Goal: Task Accomplishment & Management: Use online tool/utility

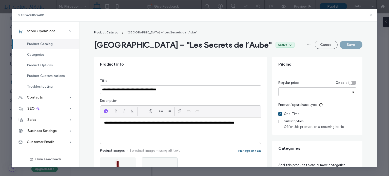
click at [372, 15] on icon at bounding box center [371, 15] width 4 height 4
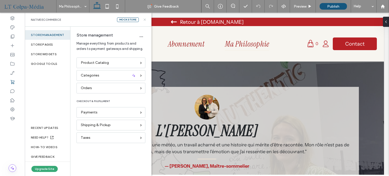
click at [145, 20] on use at bounding box center [145, 19] width 2 height 2
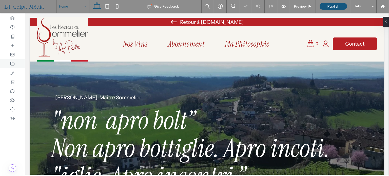
scroll to position [203, 0]
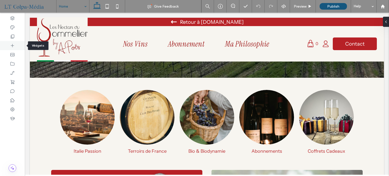
click at [13, 45] on use at bounding box center [12, 45] width 3 height 3
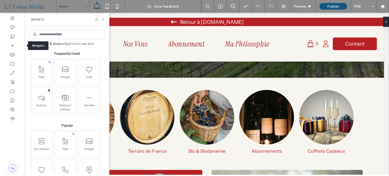
click at [80, 34] on input at bounding box center [67, 34] width 77 height 9
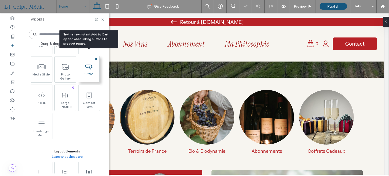
scroll to position [152, 0]
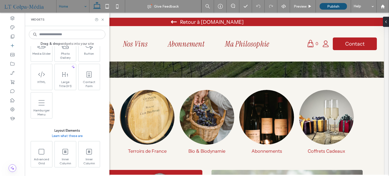
click at [53, 34] on input at bounding box center [67, 34] width 77 height 9
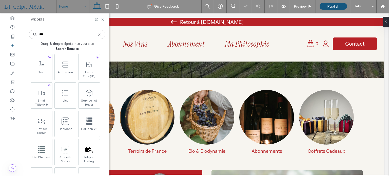
scroll to position [0, 0]
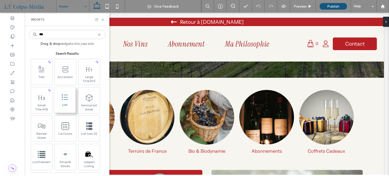
type input "***"
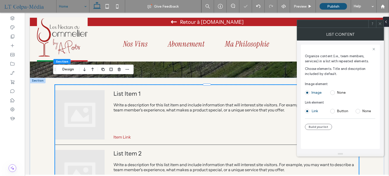
click at [379, 24] on icon at bounding box center [380, 24] width 4 height 4
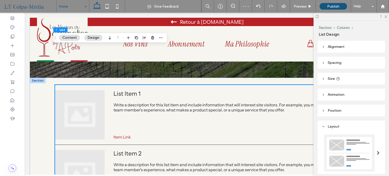
scroll to position [279, 0]
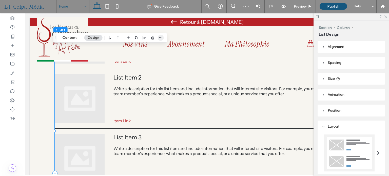
click at [160, 39] on icon "button" at bounding box center [161, 38] width 4 height 4
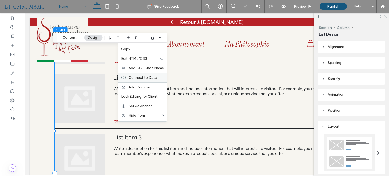
click at [143, 77] on span "Connect to Data" at bounding box center [143, 77] width 28 height 4
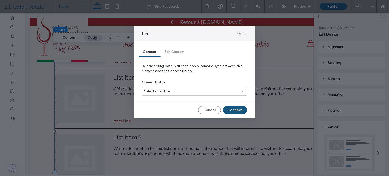
click at [195, 93] on div "Select an option" at bounding box center [191, 91] width 95 height 5
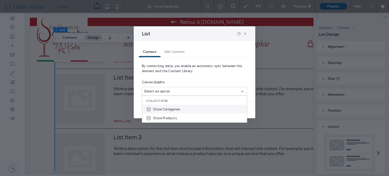
click at [173, 109] on span "Store Categories" at bounding box center [166, 109] width 27 height 5
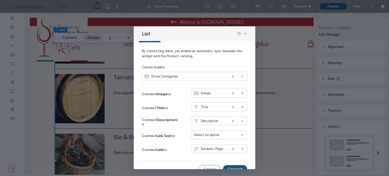
scroll to position [23, 0]
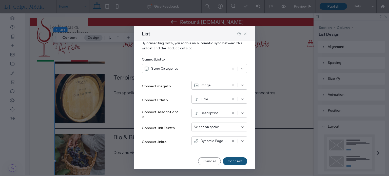
click at [213, 100] on div "Title" at bounding box center [211, 99] width 34 height 5
click at [178, 94] on div "Connect Title to Title" at bounding box center [194, 100] width 105 height 14
drag, startPoint x: 245, startPoint y: 34, endPoint x: 175, endPoint y: 33, distance: 70.7
click at [245, 34] on use at bounding box center [245, 34] width 2 height 2
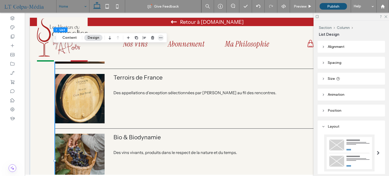
click at [159, 40] on icon "button" at bounding box center [161, 38] width 4 height 4
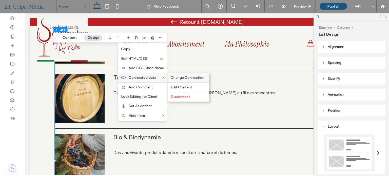
click at [192, 78] on span "Change Connection" at bounding box center [188, 77] width 34 height 4
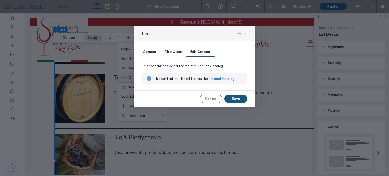
click at [154, 55] on div "Connect" at bounding box center [150, 52] width 22 height 10
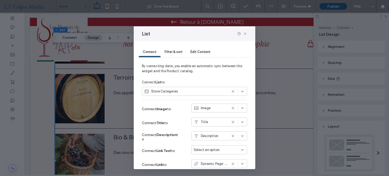
click at [214, 90] on div "Store Categories" at bounding box center [185, 91] width 83 height 5
click at [164, 116] on span "Store Products" at bounding box center [165, 118] width 24 height 5
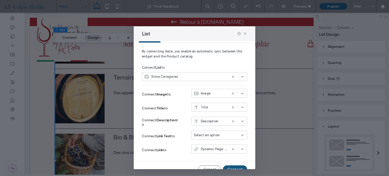
scroll to position [23, 0]
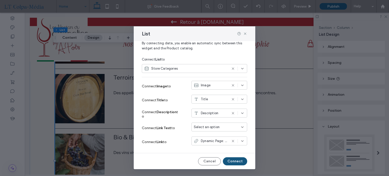
click at [231, 68] on icon at bounding box center [233, 69] width 4 height 4
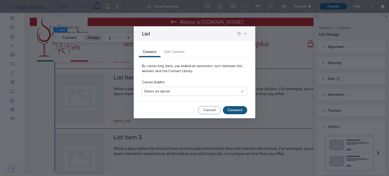
scroll to position [0, 0]
click at [204, 93] on div "Select an option" at bounding box center [191, 91] width 95 height 5
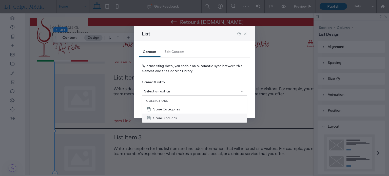
click at [162, 118] on span "Store Products" at bounding box center [165, 118] width 24 height 5
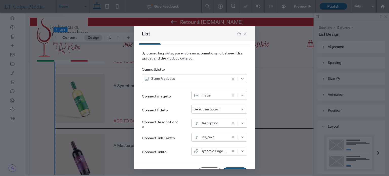
scroll to position [23, 0]
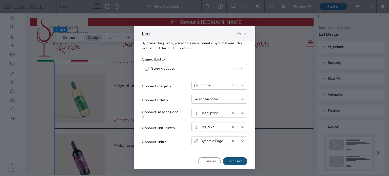
click at [210, 95] on div "Select an option" at bounding box center [220, 99] width 56 height 9
click at [161, 115] on label "Connect Description to" at bounding box center [161, 114] width 38 height 14
click at [246, 34] on icon at bounding box center [245, 34] width 4 height 4
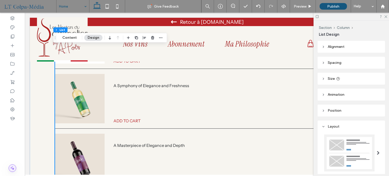
click at [10, 169] on icon at bounding box center [12, 168] width 5 height 5
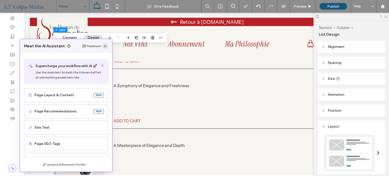
click at [104, 48] on icon "button" at bounding box center [105, 46] width 4 height 4
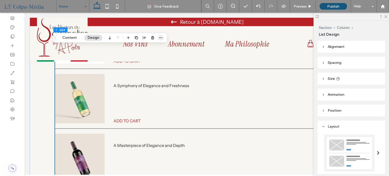
click at [160, 39] on icon "button" at bounding box center [161, 38] width 4 height 4
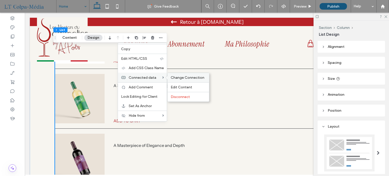
click at [191, 76] on span "Change Connection" at bounding box center [188, 77] width 34 height 4
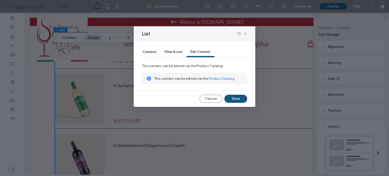
click at [146, 53] on span "Connect" at bounding box center [150, 52] width 14 height 4
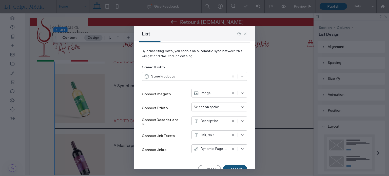
scroll to position [23, 0]
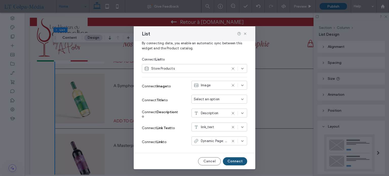
click at [211, 100] on span "Select an option" at bounding box center [207, 99] width 26 height 5
click at [239, 34] on icon at bounding box center [239, 34] width 4 height 4
click at [211, 86] on div "Image" at bounding box center [211, 85] width 34 height 5
click at [215, 84] on div "Image" at bounding box center [211, 85] width 34 height 5
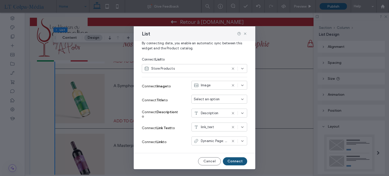
click at [217, 100] on div "Select an option" at bounding box center [216, 99] width 45 height 5
drag, startPoint x: 245, startPoint y: 33, endPoint x: 19, endPoint y: 78, distance: 230.7
click at [245, 33] on use at bounding box center [245, 34] width 2 height 2
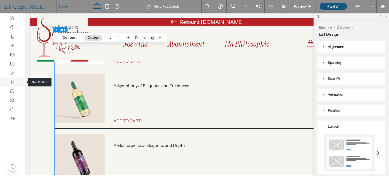
click at [12, 81] on use at bounding box center [13, 82] width 4 height 4
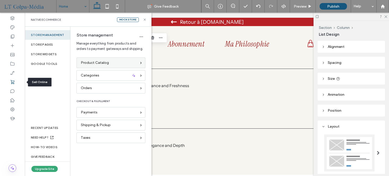
click at [105, 66] on div "Product Catalog" at bounding box center [111, 63] width 69 height 11
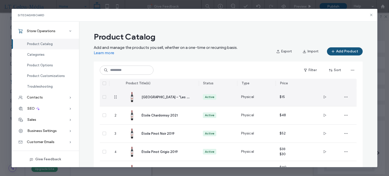
click at [172, 96] on span "[GEOGRAPHIC_DATA] – "Les Secrets de l’Aube"" at bounding box center [179, 96] width 74 height 5
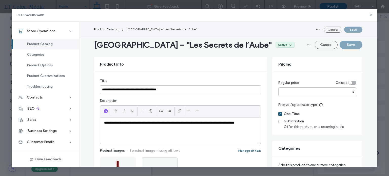
scroll to position [51, 0]
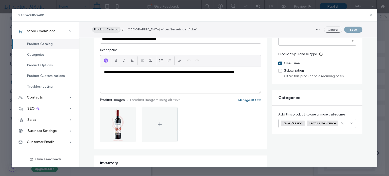
click at [106, 28] on span "Product Catalog" at bounding box center [106, 29] width 25 height 4
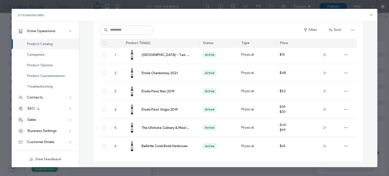
scroll to position [37, 0]
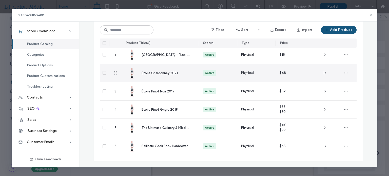
click at [168, 71] on span "Étoile Chardonnay 2021" at bounding box center [160, 73] width 36 height 4
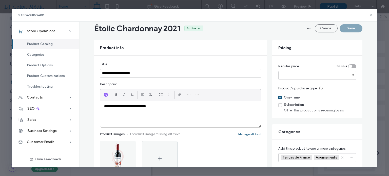
scroll to position [0, 0]
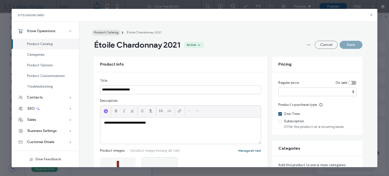
click at [110, 31] on span "Product Catalog" at bounding box center [106, 32] width 25 height 4
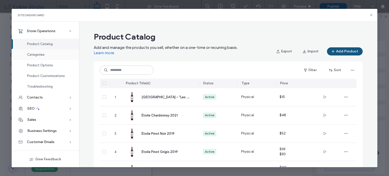
click at [40, 54] on span "Categories" at bounding box center [35, 55] width 17 height 4
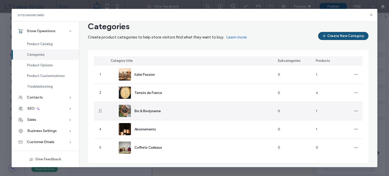
scroll to position [12, 0]
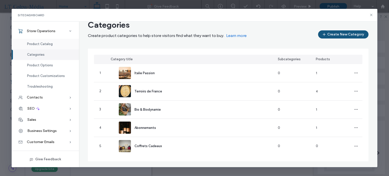
click at [43, 44] on span "Product Catalog" at bounding box center [40, 44] width 26 height 4
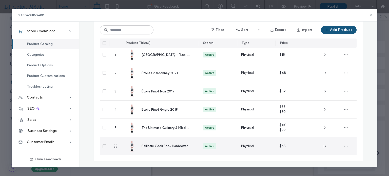
scroll to position [37, 0]
click at [165, 147] on span "Baillotte Cook Book Hardcover" at bounding box center [165, 146] width 46 height 4
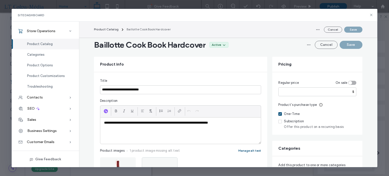
scroll to position [76, 0]
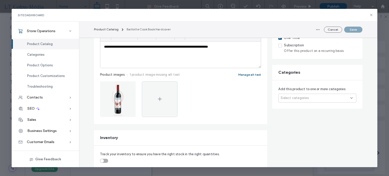
click at [310, 101] on div "Select categories" at bounding box center [317, 98] width 78 height 9
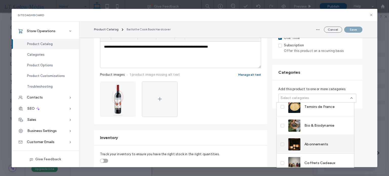
scroll to position [29, 0]
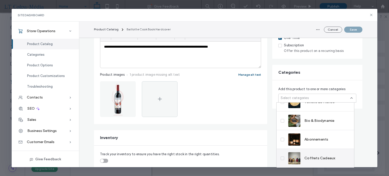
click at [315, 160] on span "Coffrets Cadeaux" at bounding box center [319, 158] width 31 height 5
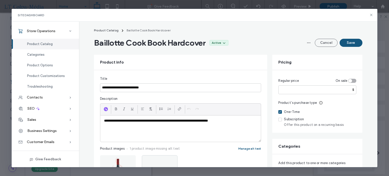
scroll to position [0, 0]
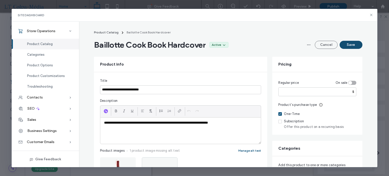
click at [356, 45] on button "Save" at bounding box center [351, 45] width 23 height 8
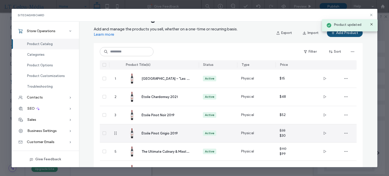
scroll to position [37, 0]
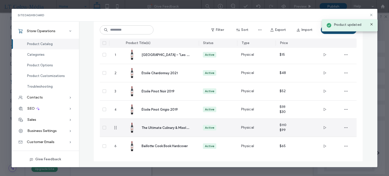
click at [215, 129] on div "Active" at bounding box center [218, 128] width 30 height 6
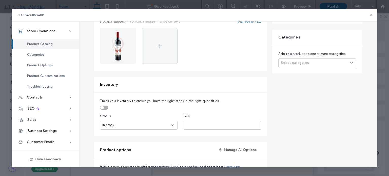
scroll to position [127, 0]
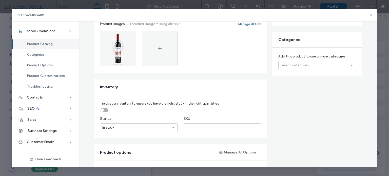
click at [338, 67] on div "Select categories" at bounding box center [317, 65] width 78 height 9
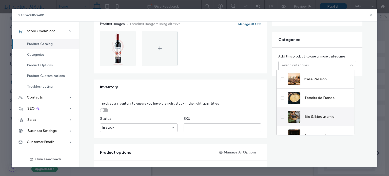
click at [315, 115] on span "Bio & Biodynamie" at bounding box center [319, 116] width 30 height 5
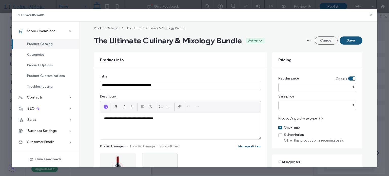
scroll to position [0, 0]
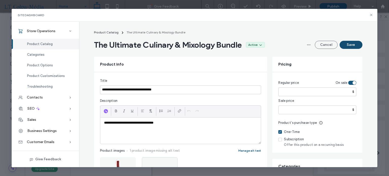
click at [352, 41] on button "Save" at bounding box center [351, 45] width 23 height 8
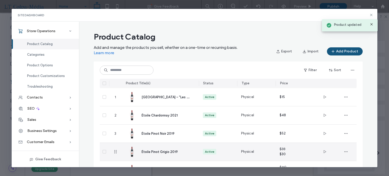
scroll to position [37, 0]
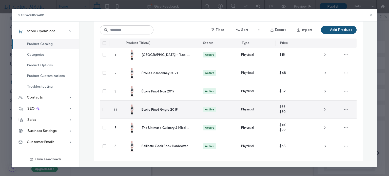
click at [160, 110] on span "Étoile Pinot Grigio 2019" at bounding box center [160, 110] width 36 height 4
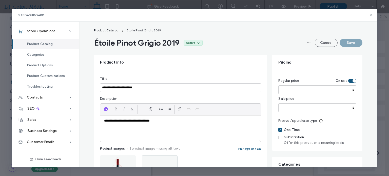
scroll to position [0, 0]
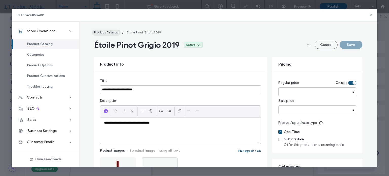
click at [106, 31] on span "Product Catalog" at bounding box center [106, 32] width 25 height 4
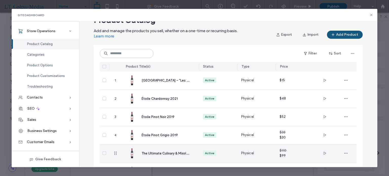
scroll to position [25, 0]
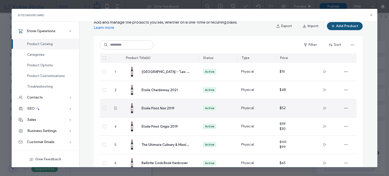
click at [158, 108] on span "Étoile Pinot Noir 2019" at bounding box center [158, 108] width 33 height 4
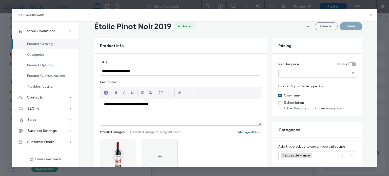
scroll to position [0, 0]
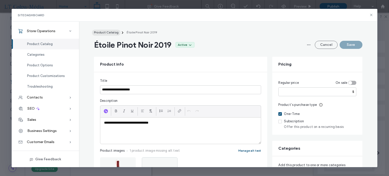
click at [103, 33] on span "Product Catalog" at bounding box center [106, 32] width 25 height 4
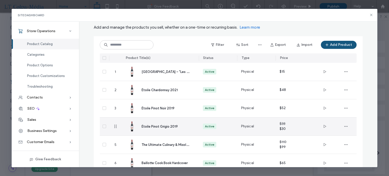
scroll to position [37, 0]
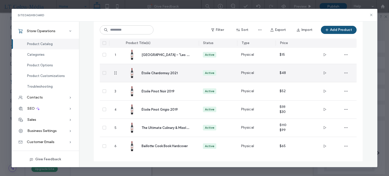
click at [173, 74] on span "Étoile Chardonnay 2021" at bounding box center [160, 73] width 36 height 4
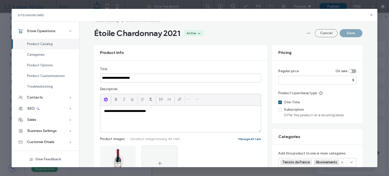
scroll to position [0, 0]
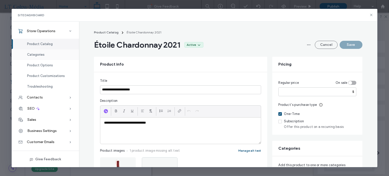
click at [40, 57] on div "Categories" at bounding box center [45, 54] width 67 height 11
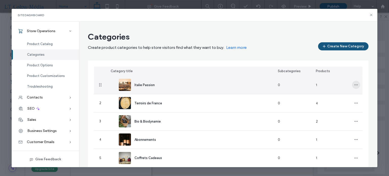
click at [354, 86] on icon "button" at bounding box center [356, 85] width 4 height 4
click at [336, 98] on span "Edit Category" at bounding box center [334, 98] width 22 height 5
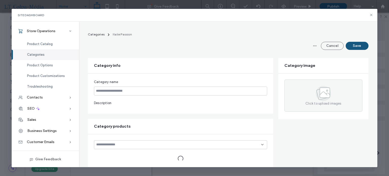
type input "**********"
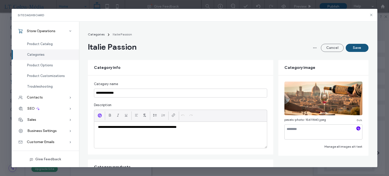
click at [357, 129] on icon "button" at bounding box center [359, 129] width 4 height 4
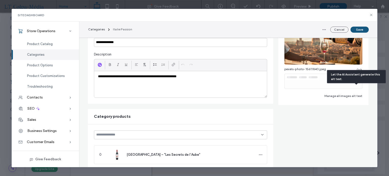
type textarea "**********"
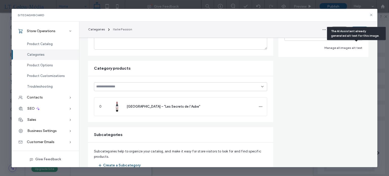
scroll to position [101, 0]
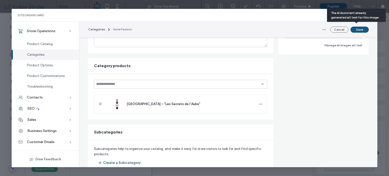
click at [261, 87] on div at bounding box center [180, 84] width 173 height 9
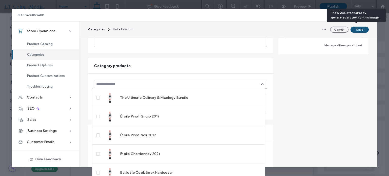
click at [261, 84] on icon at bounding box center [262, 84] width 4 height 4
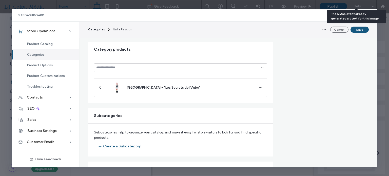
scroll to position [127, 0]
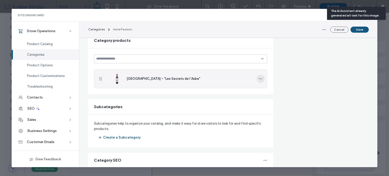
click at [261, 79] on span "button" at bounding box center [261, 79] width 8 height 8
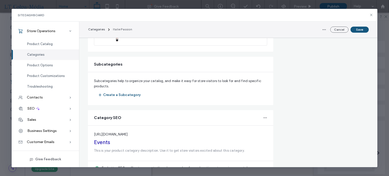
scroll to position [183, 0]
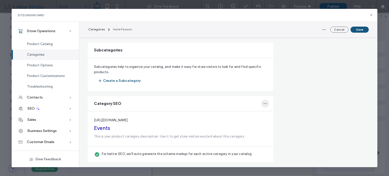
click at [261, 103] on span "button" at bounding box center [265, 104] width 8 height 8
click at [263, 103] on icon "button" at bounding box center [265, 104] width 4 height 4
click at [320, 108] on form "**********" at bounding box center [228, 19] width 281 height 285
click at [50, 87] on span "Troubleshooting" at bounding box center [40, 87] width 26 height 4
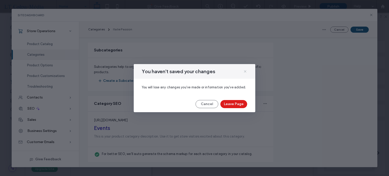
click at [245, 71] on icon at bounding box center [245, 71] width 4 height 4
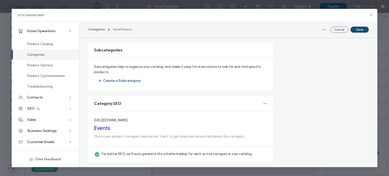
click at [362, 28] on button "Save" at bounding box center [360, 30] width 18 height 6
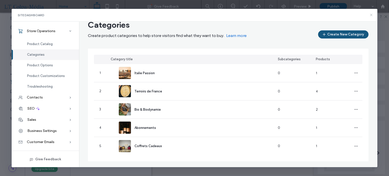
scroll to position [12, 0]
click at [371, 14] on icon at bounding box center [371, 15] width 4 height 4
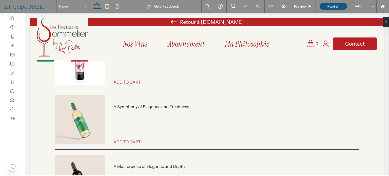
scroll to position [228, 0]
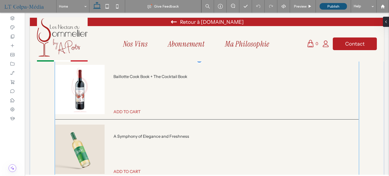
click at [149, 95] on div "Baillotte Cook Book + The Cocktail Book" at bounding box center [206, 86] width 303 height 42
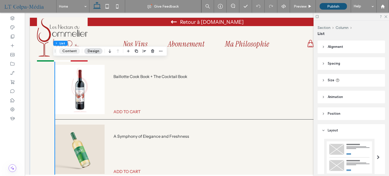
click at [71, 49] on button "Content" at bounding box center [69, 51] width 21 height 6
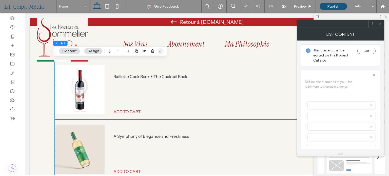
click at [161, 48] on span "button" at bounding box center [161, 51] width 6 height 6
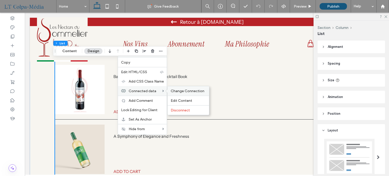
click at [194, 90] on span "Change Connection" at bounding box center [188, 91] width 34 height 4
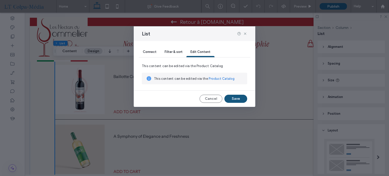
click at [144, 51] on span "Connect" at bounding box center [150, 52] width 14 height 4
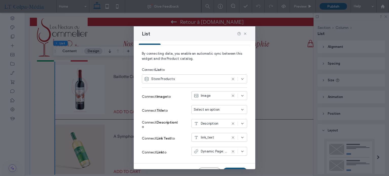
scroll to position [23, 0]
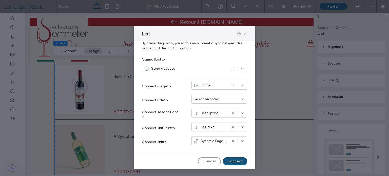
click at [210, 114] on span "Description" at bounding box center [209, 113] width 17 height 5
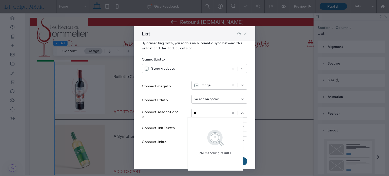
scroll to position [0, 0]
type input "*"
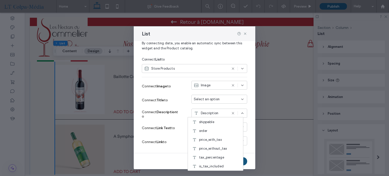
click at [185, 105] on div "Connect Title to Select an option" at bounding box center [194, 100] width 105 height 14
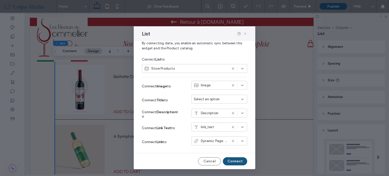
click at [244, 33] on icon at bounding box center [245, 34] width 4 height 4
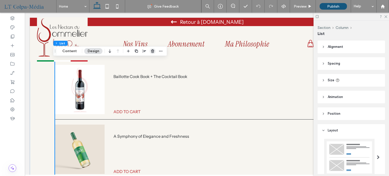
click at [152, 49] on use "button" at bounding box center [152, 50] width 3 height 3
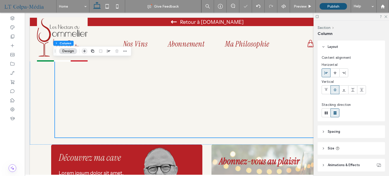
click at [84, 51] on use "button" at bounding box center [84, 51] width 3 height 3
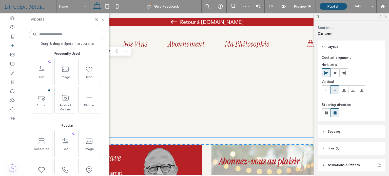
click at [82, 34] on input at bounding box center [67, 34] width 77 height 9
type input "****"
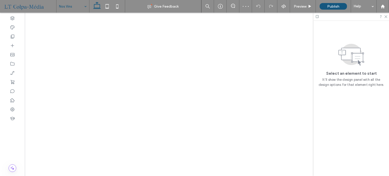
select select "******"
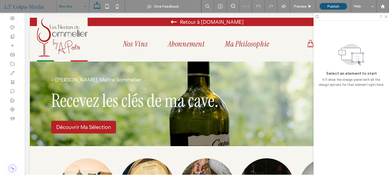
scroll to position [203, 0]
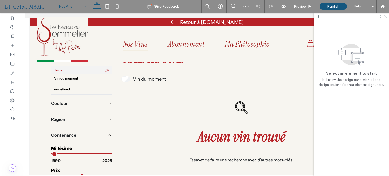
click at [163, 105] on div "Aucun vin trouvé Essayez de faire une recherche avec d'autres mots-clés." at bounding box center [241, 131] width 243 height 81
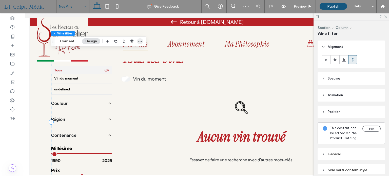
click at [139, 42] on icon "button" at bounding box center [140, 41] width 4 height 4
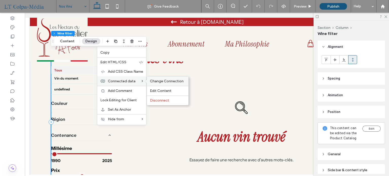
click at [166, 81] on span "Change Connection" at bounding box center [167, 81] width 34 height 4
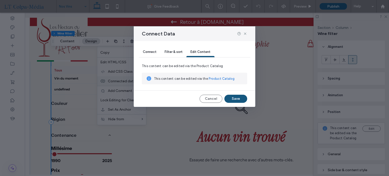
click at [149, 52] on span "Connect" at bounding box center [150, 52] width 14 height 4
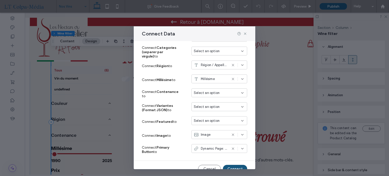
scroll to position [101, 0]
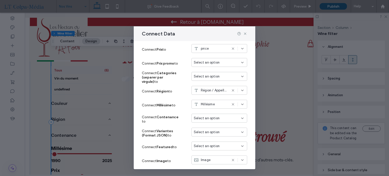
click at [201, 77] on span "Select an option" at bounding box center [207, 76] width 26 height 5
click at [150, 105] on span "Connect Millésime to" at bounding box center [159, 105] width 34 height 4
click at [208, 133] on span "Select an option" at bounding box center [207, 132] width 26 height 5
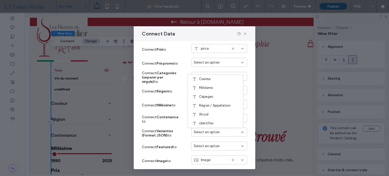
click at [245, 74] on div "Connect Filter & sort Edit Content By connecting data, you enable an automatic …" at bounding box center [195, 105] width 122 height 128
click at [245, 36] on div "Connect Data" at bounding box center [195, 33] width 122 height 15
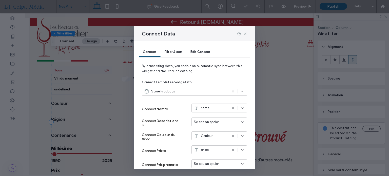
click at [196, 88] on div "Store Products" at bounding box center [194, 91] width 105 height 9
click at [175, 110] on span "Store Categories" at bounding box center [166, 109] width 27 height 5
click at [231, 91] on icon at bounding box center [233, 91] width 4 height 4
select select "******"
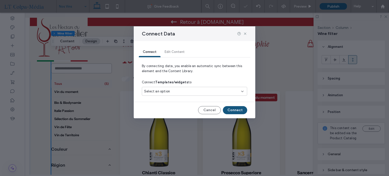
click at [219, 92] on div "Select an option" at bounding box center [191, 91] width 95 height 5
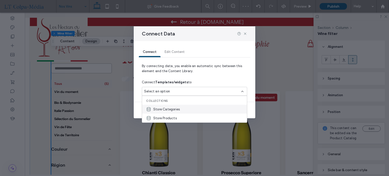
click at [172, 109] on span "Store Categories" at bounding box center [166, 109] width 27 height 5
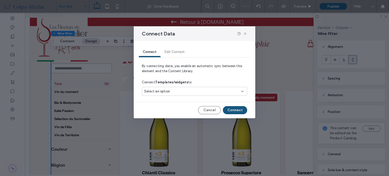
select select "******"
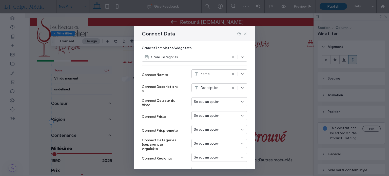
scroll to position [51, 0]
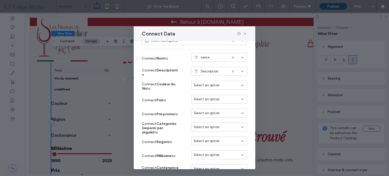
click at [207, 86] on span "Select an option" at bounding box center [207, 85] width 26 height 5
click at [218, 120] on div "category_id" at bounding box center [215, 120] width 55 height 9
select select "******"
drag, startPoint x: 184, startPoint y: 86, endPoint x: 217, endPoint y: 87, distance: 32.7
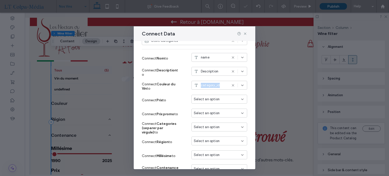
click at [217, 87] on div "Connect Couleur du Vin to category_id" at bounding box center [194, 86] width 105 height 14
copy div "category_id"
click at [245, 33] on icon at bounding box center [245, 34] width 4 height 4
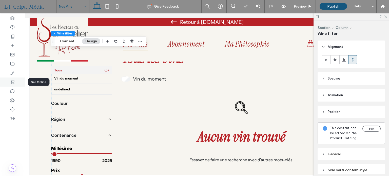
click at [13, 86] on div at bounding box center [12, 82] width 25 height 9
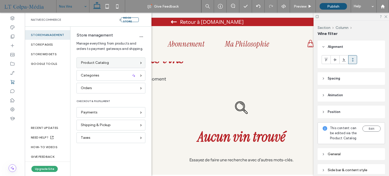
click at [95, 63] on span "Product Catalog" at bounding box center [95, 63] width 28 height 6
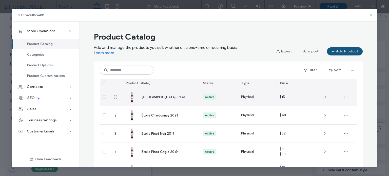
click at [162, 98] on span "[GEOGRAPHIC_DATA] – "Les Secrets de l’Aube"" at bounding box center [187, 96] width 91 height 5
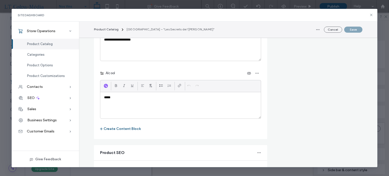
scroll to position [760, 0]
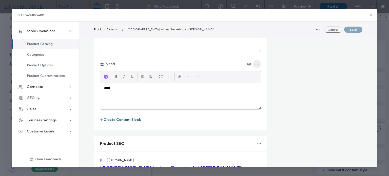
click at [257, 62] on icon "button" at bounding box center [257, 64] width 4 height 4
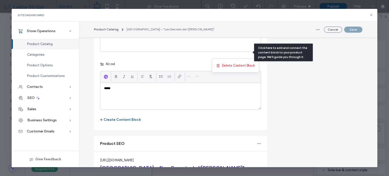
click at [247, 63] on use "button" at bounding box center [249, 64] width 4 height 3
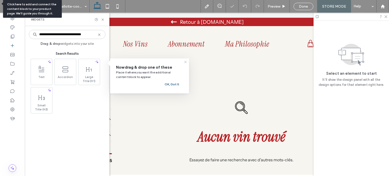
click at [187, 61] on icon at bounding box center [185, 62] width 4 height 4
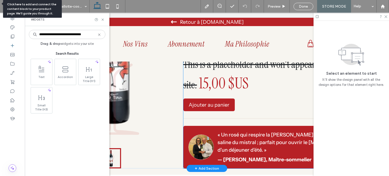
scroll to position [127, 0]
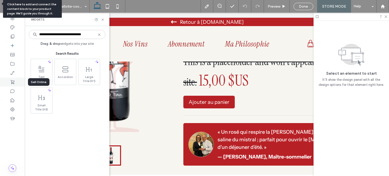
click at [12, 82] on use at bounding box center [13, 82] width 4 height 4
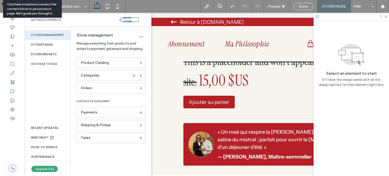
click at [143, 20] on div "Mock Store Native eCommerce" at bounding box center [88, 20] width 127 height 14
